Goal: Navigation & Orientation: Find specific page/section

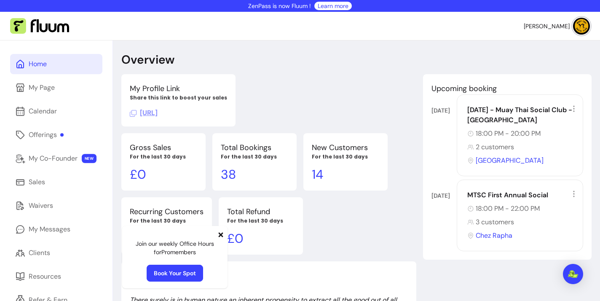
click at [220, 233] on icon at bounding box center [221, 234] width 7 height 7
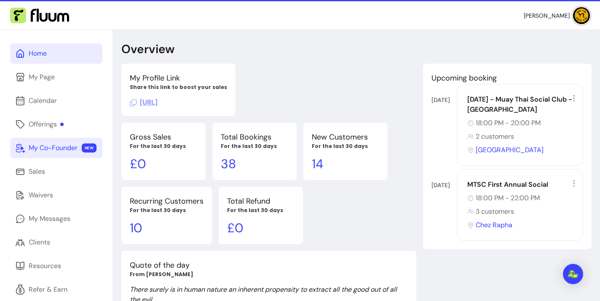
scroll to position [11, 0]
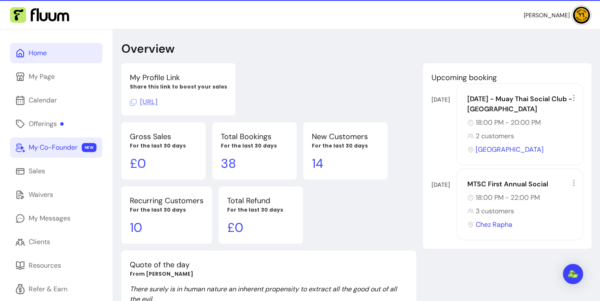
click at [65, 147] on div "My Co-Founder" at bounding box center [53, 148] width 49 height 10
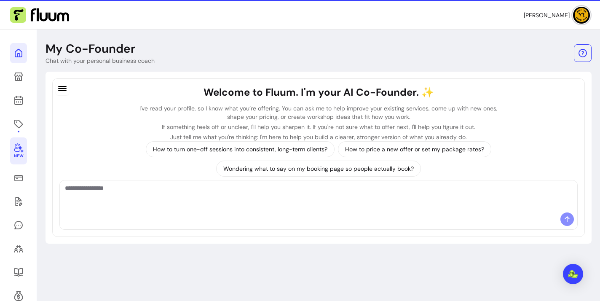
click at [14, 55] on icon at bounding box center [18, 53] width 10 height 10
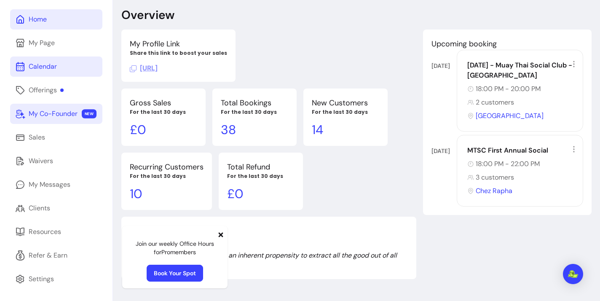
scroll to position [46, 0]
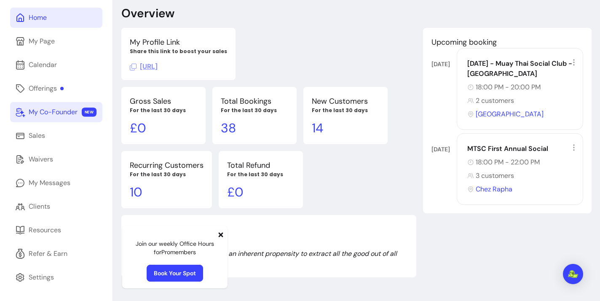
click at [219, 236] on icon at bounding box center [221, 234] width 5 height 5
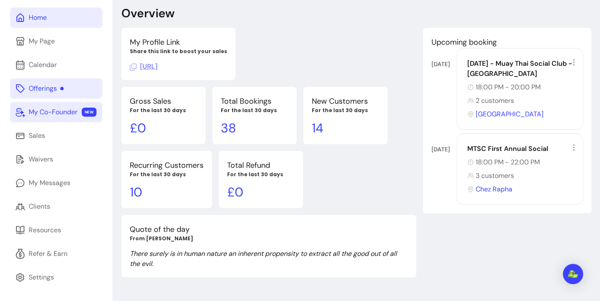
click at [41, 86] on div "Offerings" at bounding box center [46, 88] width 35 height 10
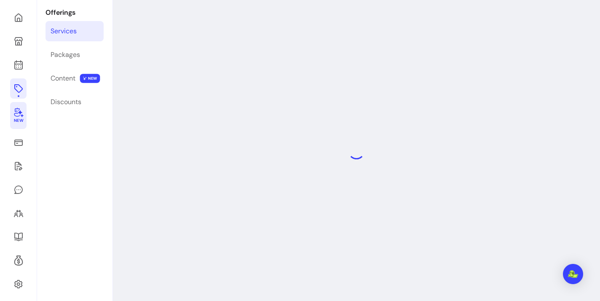
scroll to position [40, 0]
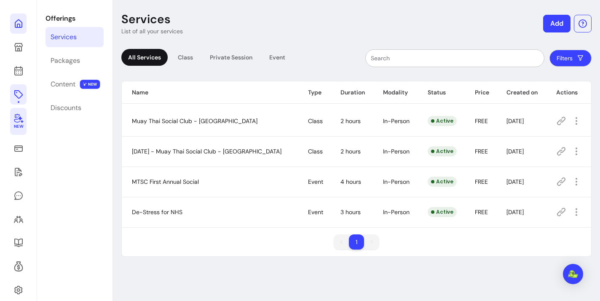
click at [17, 19] on icon at bounding box center [18, 24] width 10 height 10
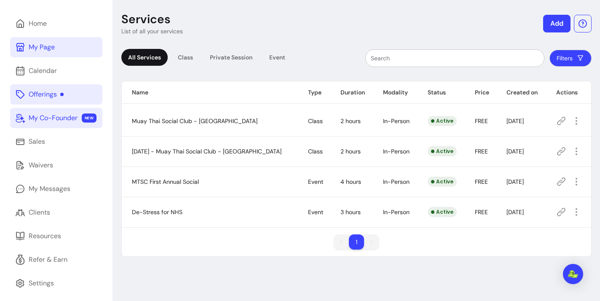
click at [38, 50] on div "My Page" at bounding box center [42, 47] width 26 height 10
